Goal: Task Accomplishment & Management: Use online tool/utility

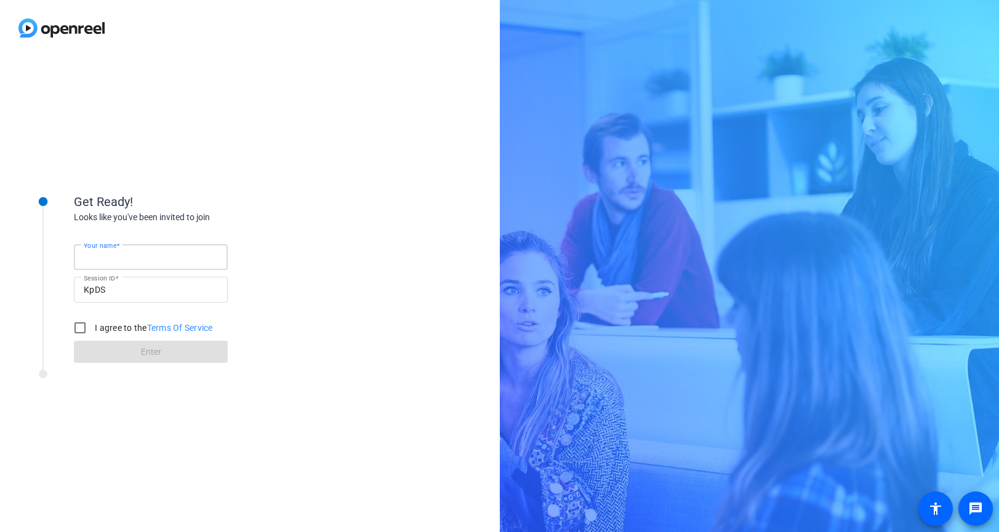
click at [169, 259] on input "Your name" at bounding box center [151, 257] width 134 height 15
type input "[PERSON_NAME]"
click at [81, 330] on input "I agree to the Terms Of Service" at bounding box center [80, 328] width 25 height 25
checkbox input "true"
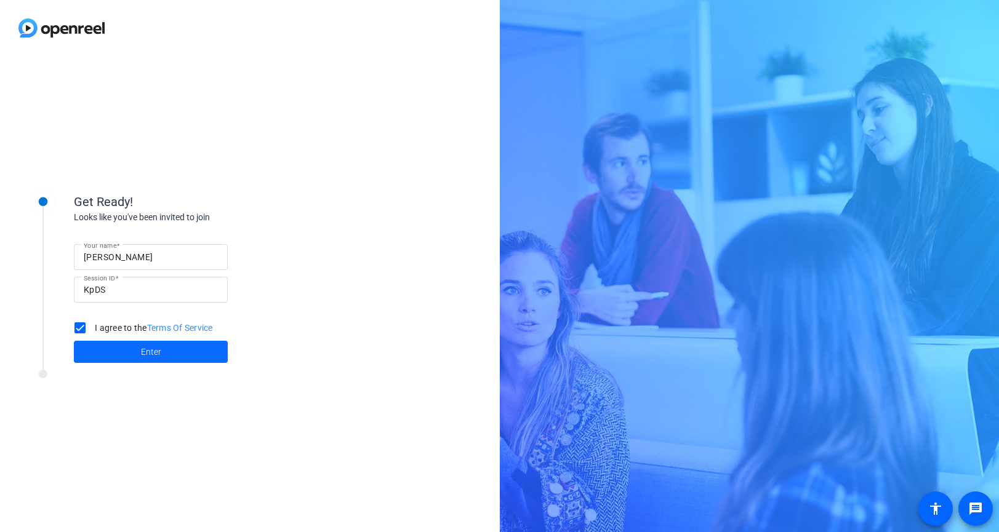
click at [142, 355] on span "Enter" at bounding box center [151, 352] width 20 height 13
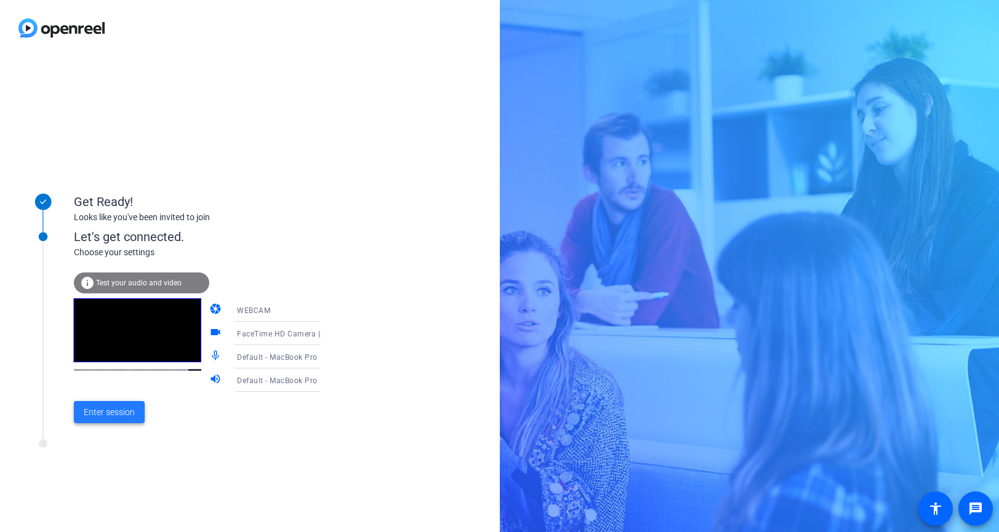
click at [118, 413] on span "Enter session" at bounding box center [109, 412] width 51 height 13
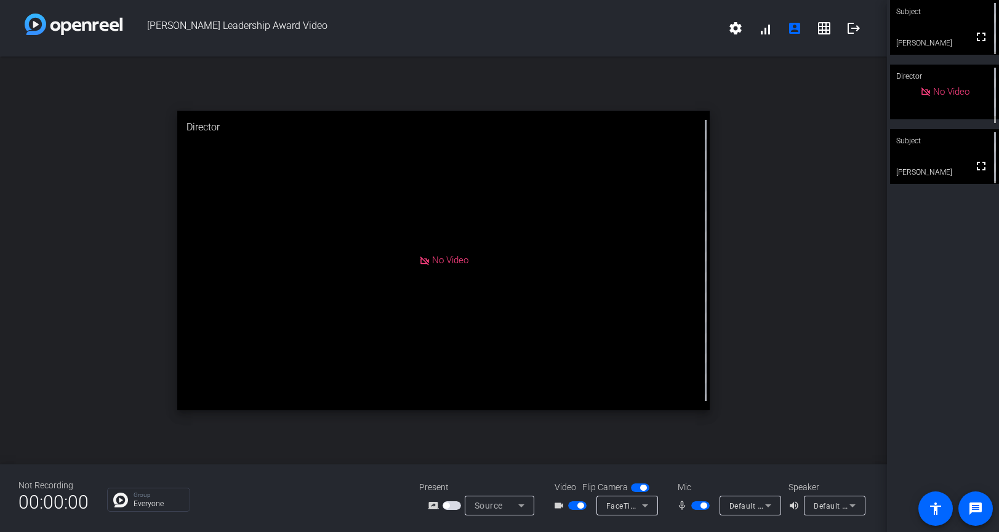
click at [582, 508] on span "button" at bounding box center [580, 506] width 6 height 6
click at [702, 507] on span "button" at bounding box center [703, 506] width 6 height 6
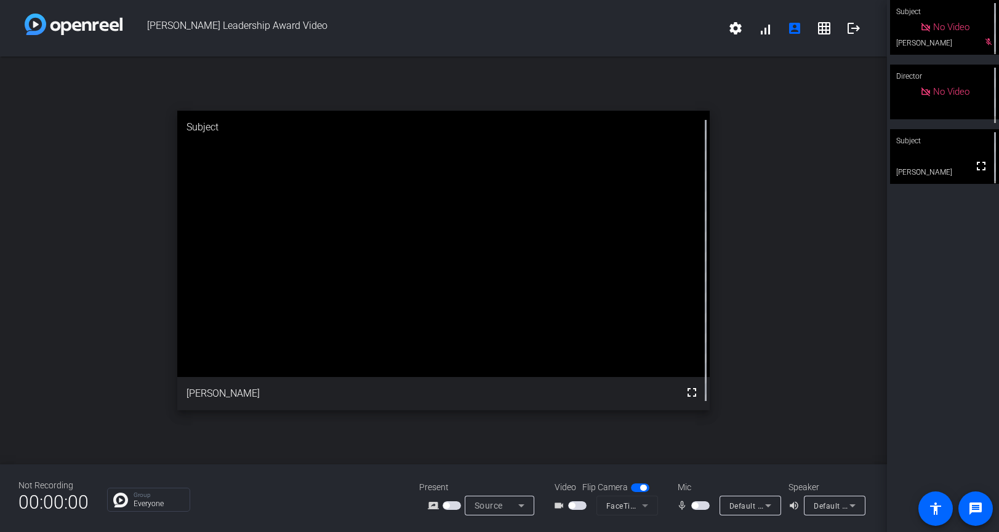
click at [699, 505] on span "button" at bounding box center [700, 506] width 18 height 9
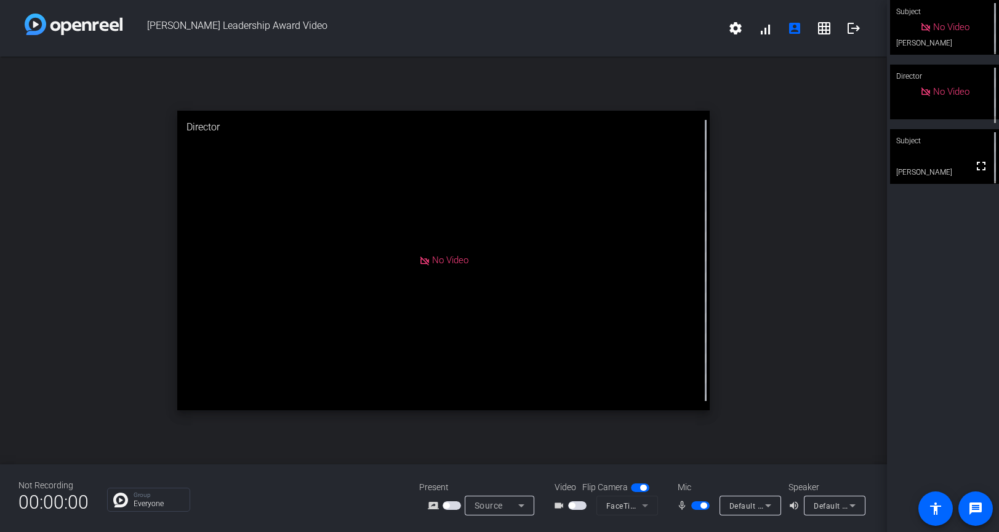
click at [571, 508] on span "button" at bounding box center [572, 506] width 6 height 6
